Goal: Information Seeking & Learning: Learn about a topic

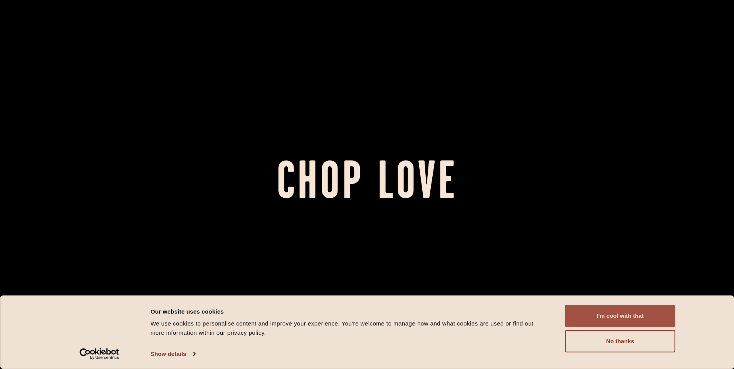
click at [626, 317] on button "I'm cool with that" at bounding box center [620, 316] width 110 height 22
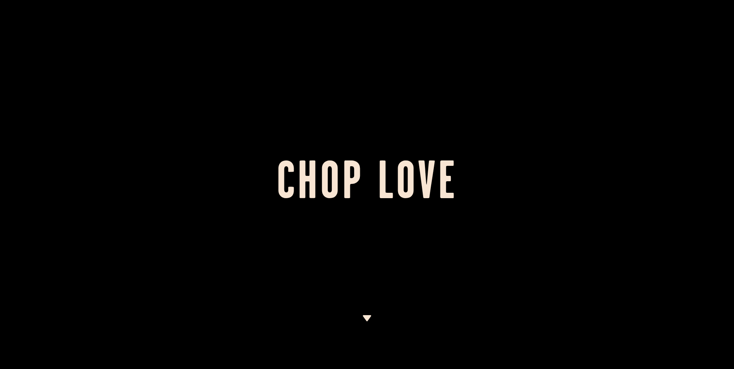
click at [367, 319] on img at bounding box center [367, 319] width 10 height 6
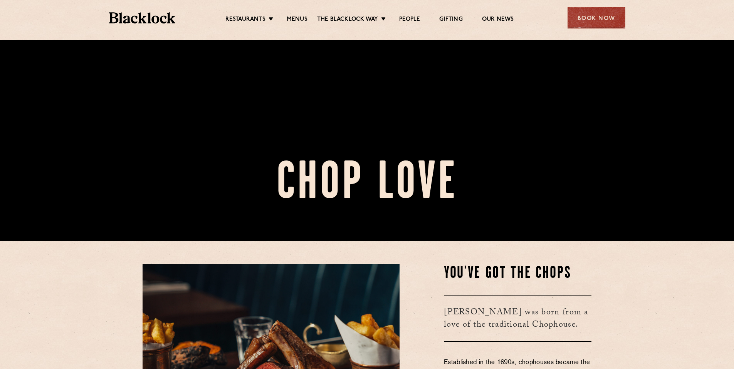
scroll to position [21, 0]
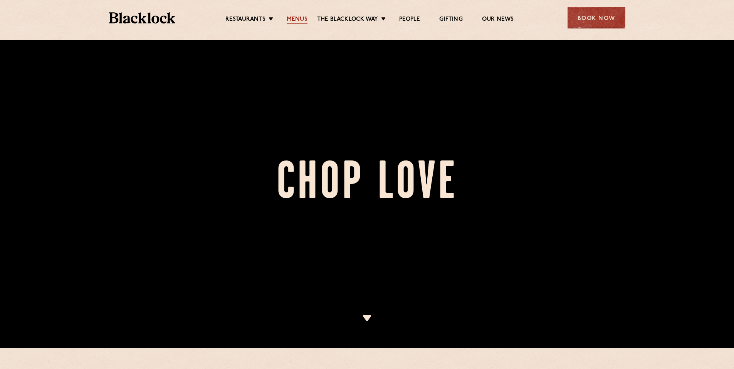
click at [295, 22] on link "Menus" at bounding box center [297, 20] width 21 height 8
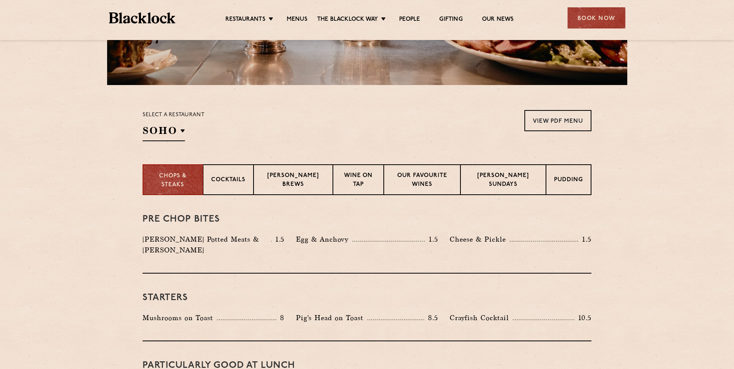
scroll to position [193, 0]
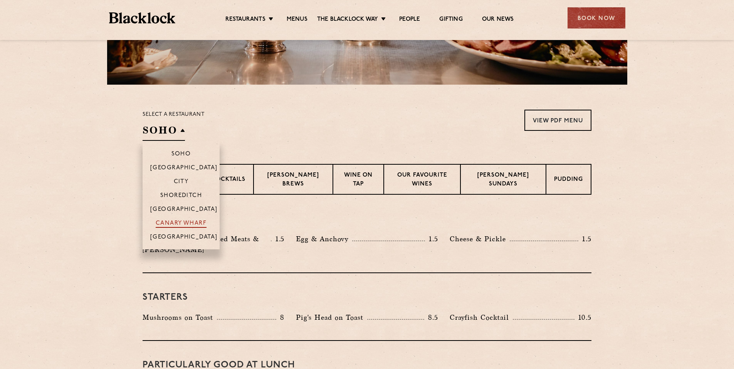
click at [183, 225] on p "Canary Wharf" at bounding box center [181, 224] width 51 height 8
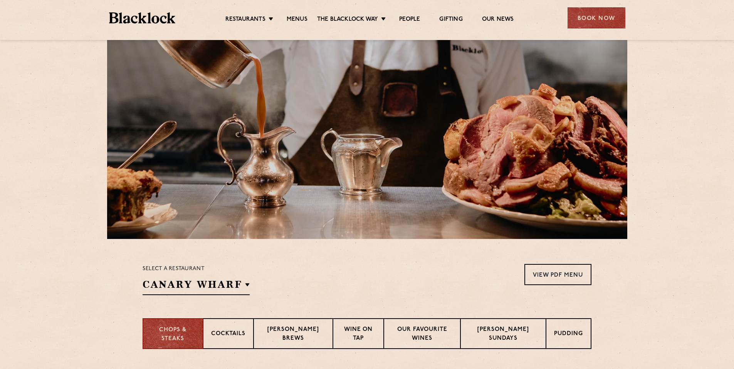
scroll to position [0, 0]
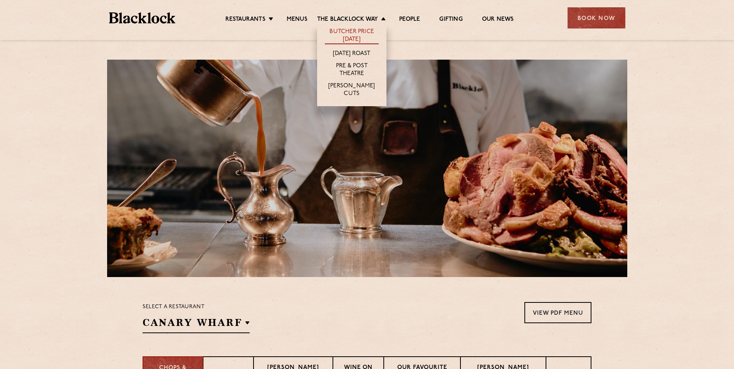
click at [346, 33] on link "Butcher Price [DATE]" at bounding box center [352, 36] width 54 height 16
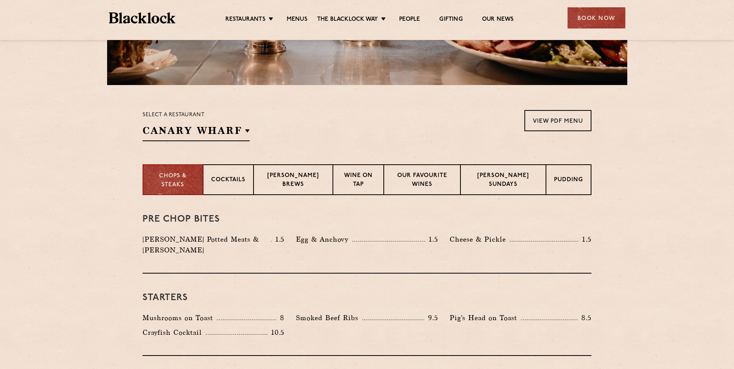
scroll to position [193, 0]
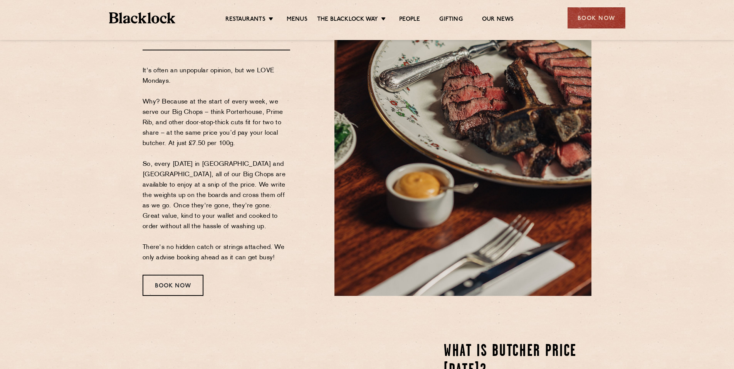
scroll to position [116, 0]
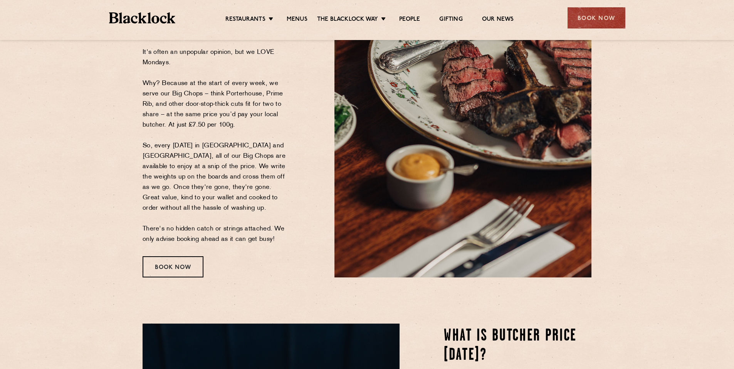
drag, startPoint x: 76, startPoint y: 107, endPoint x: 80, endPoint y: 102, distance: 6.1
click at [76, 105] on section "Butcher Price [DATE] Big Chops at [PERSON_NAME] Prices It's often an unpopular …" at bounding box center [367, 118] width 734 height 364
